Goal: Information Seeking & Learning: Learn about a topic

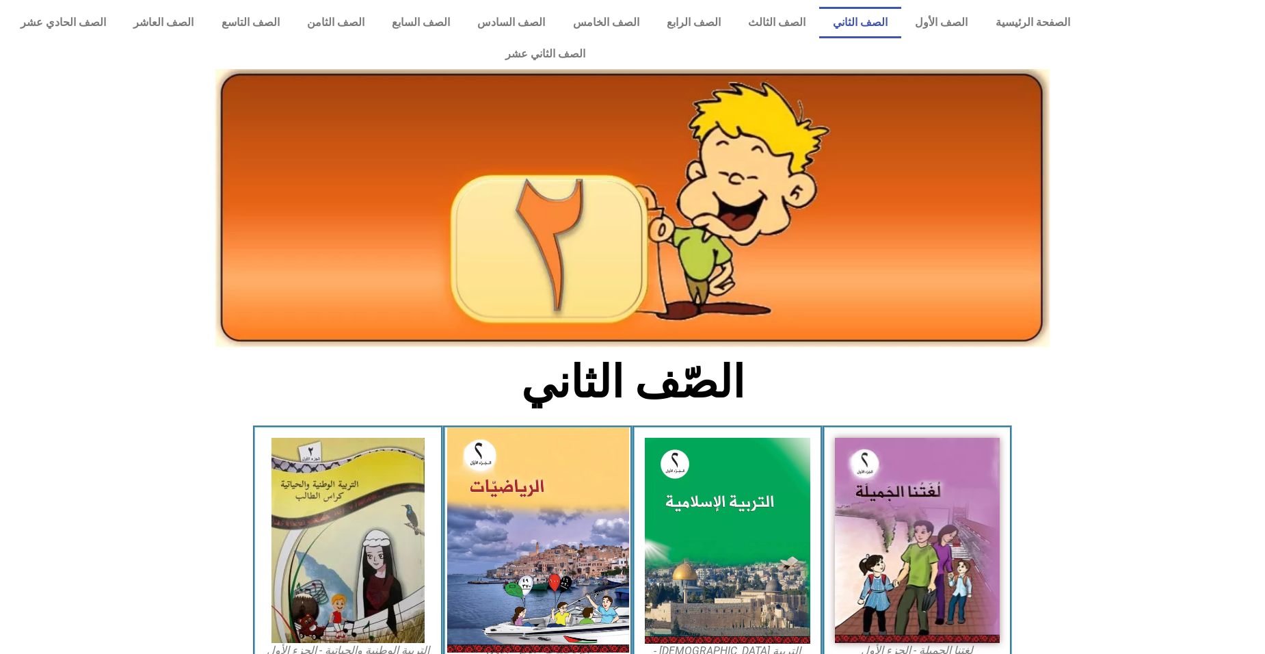
click at [543, 513] on img at bounding box center [537, 539] width 182 height 225
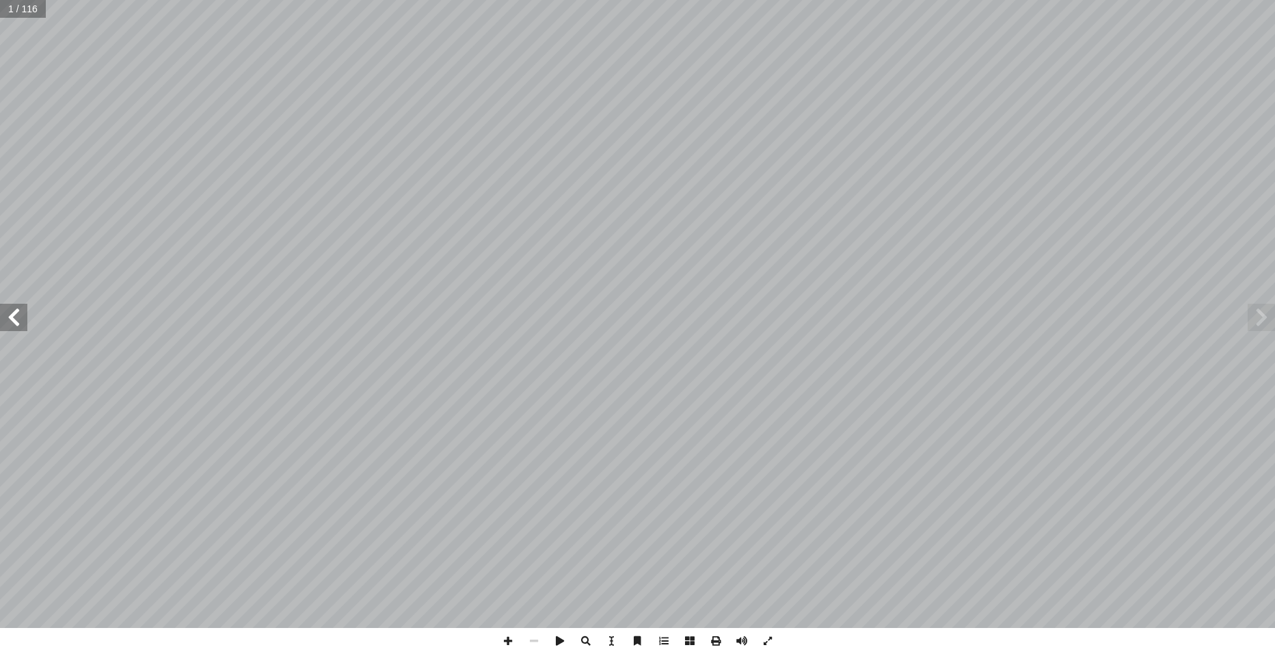
click at [22, 326] on span at bounding box center [13, 317] width 27 height 27
click at [21, 327] on span at bounding box center [13, 317] width 27 height 27
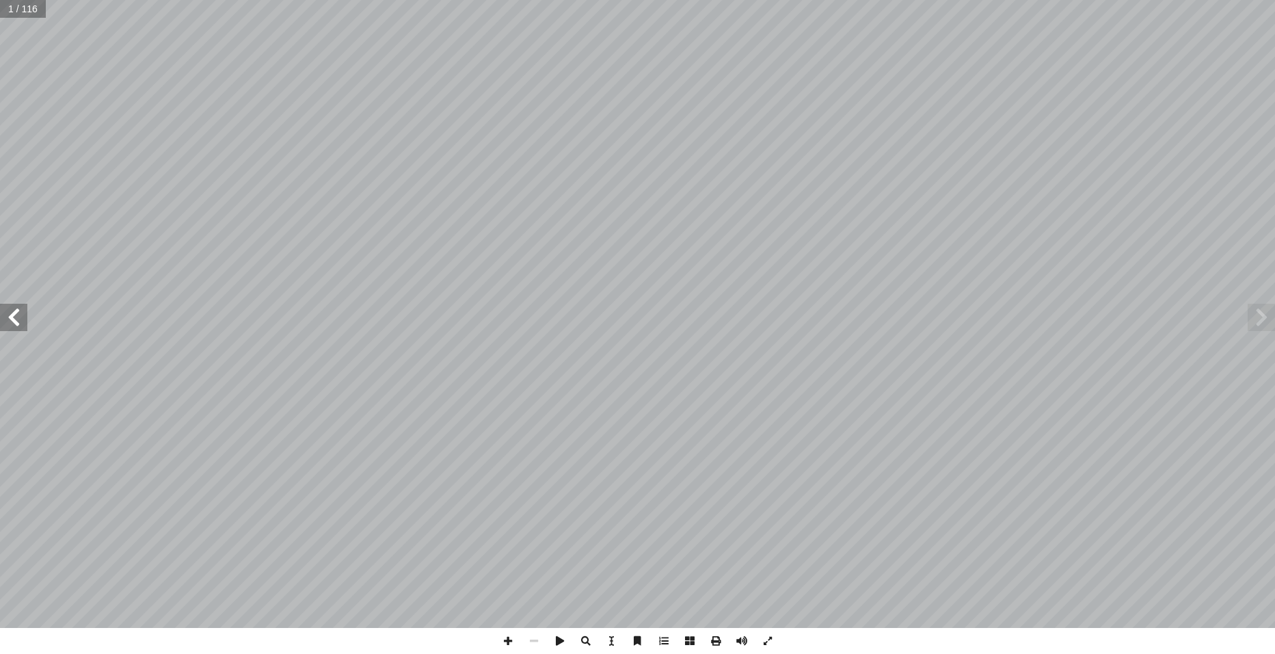
click at [21, 327] on span at bounding box center [13, 317] width 27 height 27
click at [5, 322] on span at bounding box center [13, 317] width 27 height 27
click at [9, 316] on span at bounding box center [13, 317] width 27 height 27
click at [9, 317] on span at bounding box center [13, 317] width 27 height 27
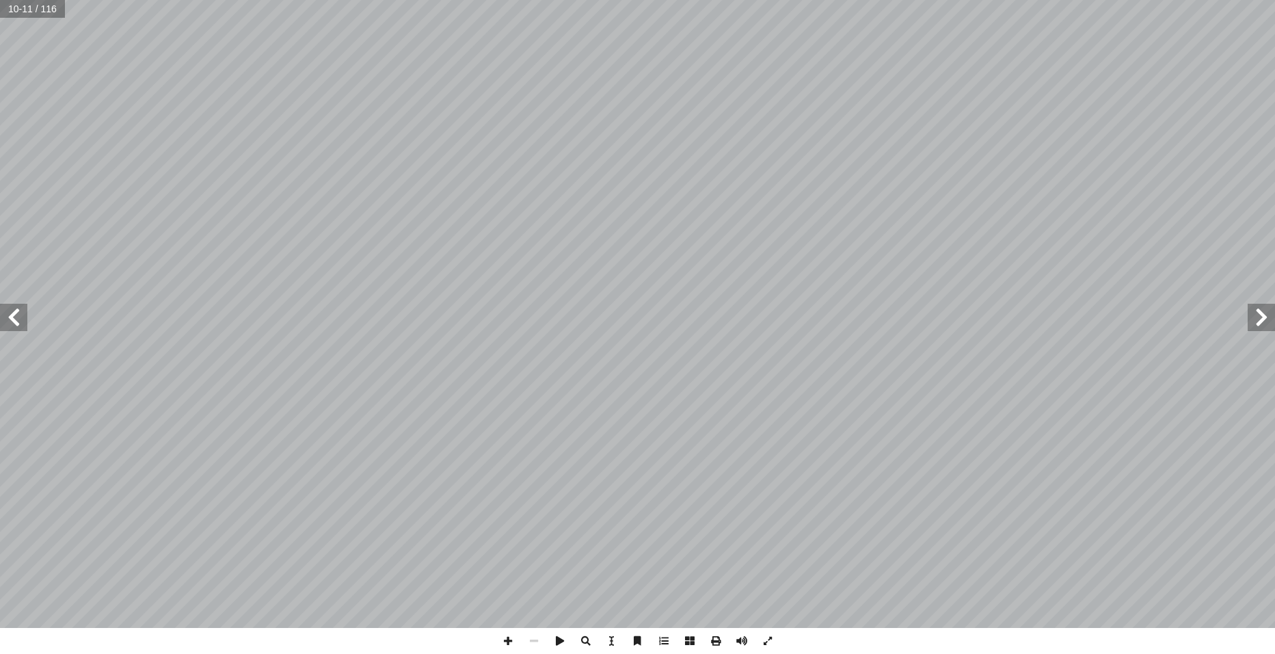
click at [9, 317] on span at bounding box center [13, 317] width 27 height 27
click at [8, 315] on span at bounding box center [13, 317] width 27 height 27
click at [503, 643] on span at bounding box center [508, 641] width 26 height 26
